Goal: Information Seeking & Learning: Check status

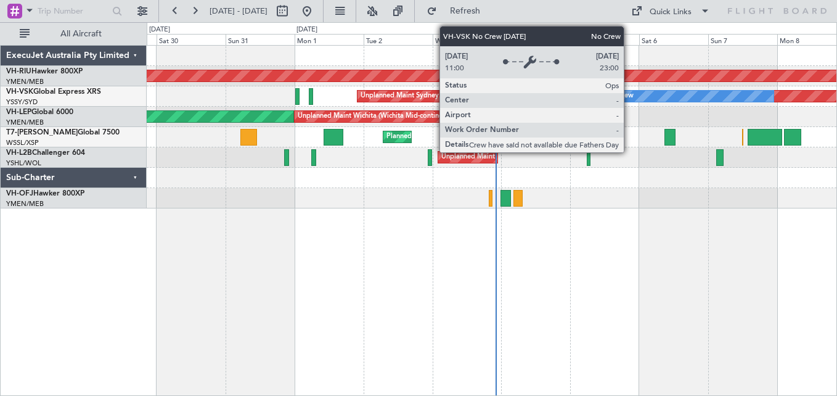
click at [628, 92] on div "No Crew" at bounding box center [619, 96] width 28 height 18
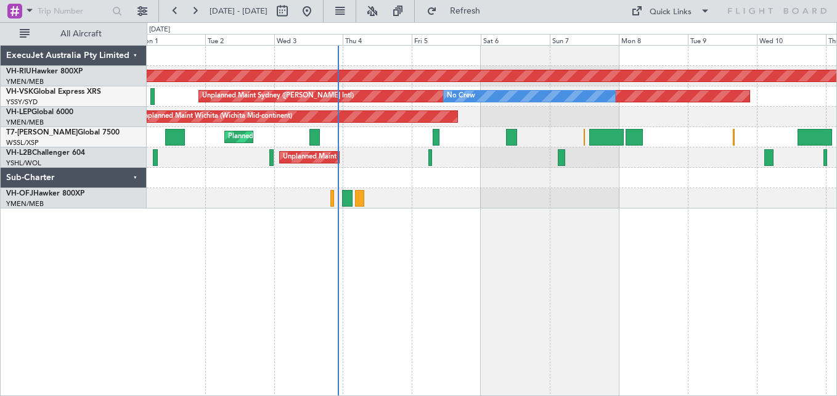
click at [493, 124] on div "Unplanned Maint Wichita (Wichita Mid-continent) Unplanned Maint Wichita (Wichit…" at bounding box center [491, 117] width 689 height 20
click at [196, 9] on button at bounding box center [195, 11] width 20 height 20
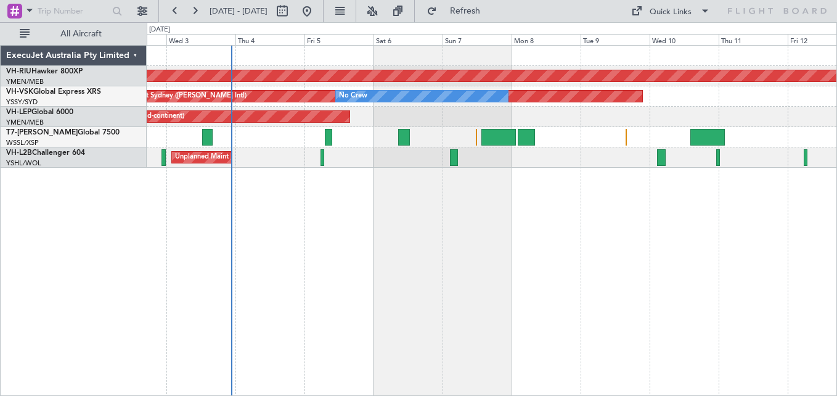
click at [719, 95] on div "Unplanned Maint Sydney ([PERSON_NAME] Intl) No Crew" at bounding box center [491, 96] width 689 height 20
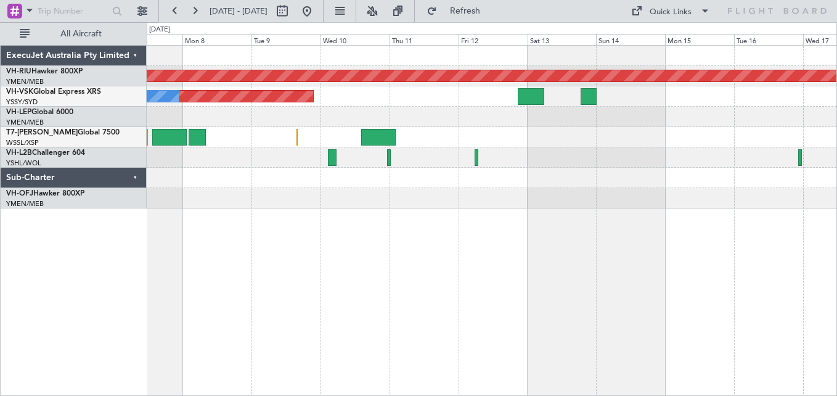
click at [409, 86] on div "Planned Maint [GEOGRAPHIC_DATA] ([GEOGRAPHIC_DATA]) Unplanned Maint Sydney ([PE…" at bounding box center [491, 127] width 689 height 163
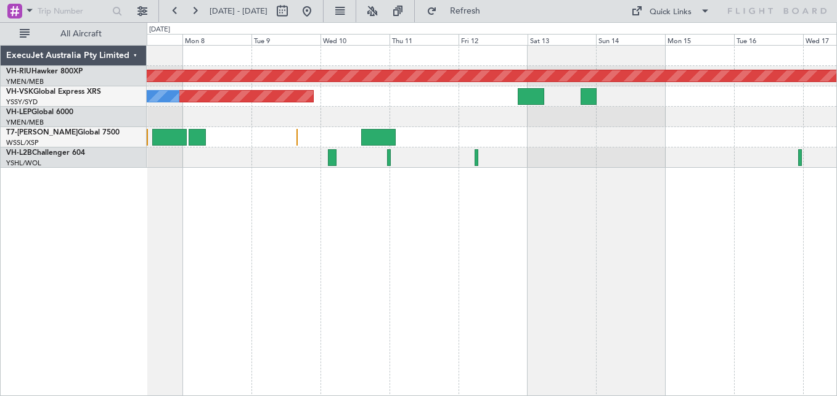
click at [461, 100] on div "Unplanned Maint Sydney ([PERSON_NAME] Intl) No Crew" at bounding box center [491, 96] width 689 height 20
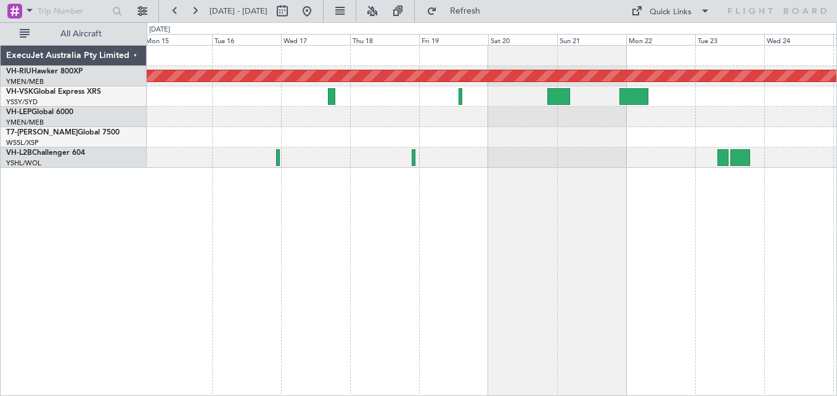
click at [227, 105] on div at bounding box center [491, 96] width 689 height 20
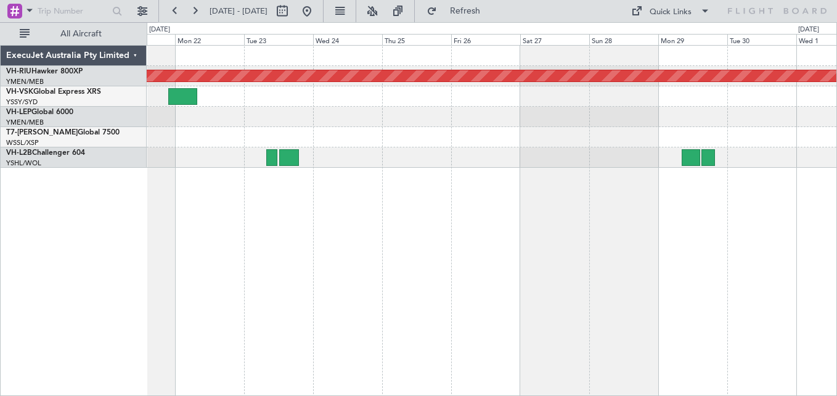
click at [343, 92] on div at bounding box center [491, 96] width 689 height 20
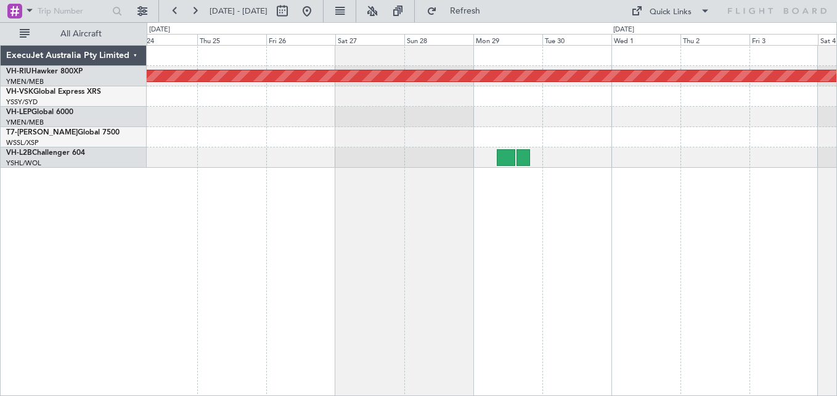
click at [197, 84] on div "Planned Maint [GEOGRAPHIC_DATA] ([GEOGRAPHIC_DATA])" at bounding box center [491, 107] width 689 height 122
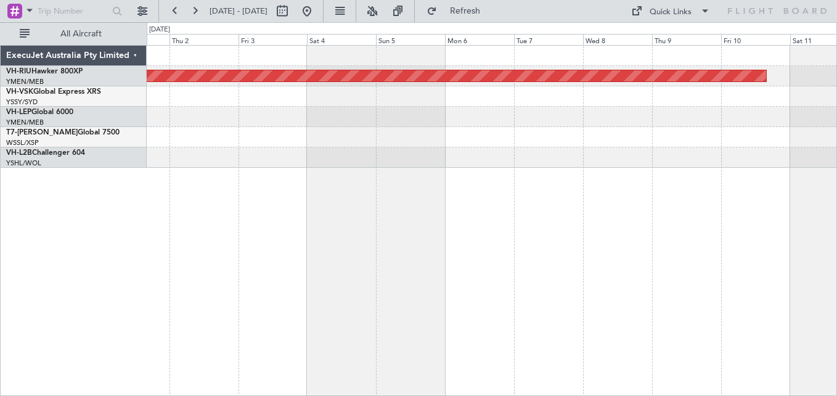
click at [257, 86] on div at bounding box center [491, 96] width 689 height 20
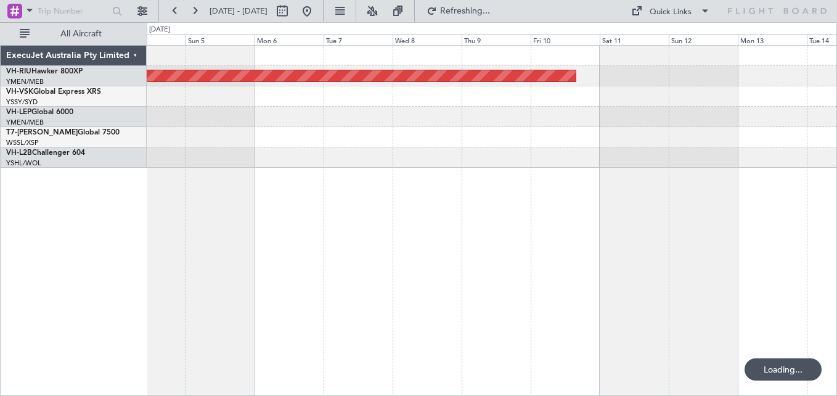
click at [307, 107] on div at bounding box center [491, 117] width 689 height 20
